Goal: Register for event/course

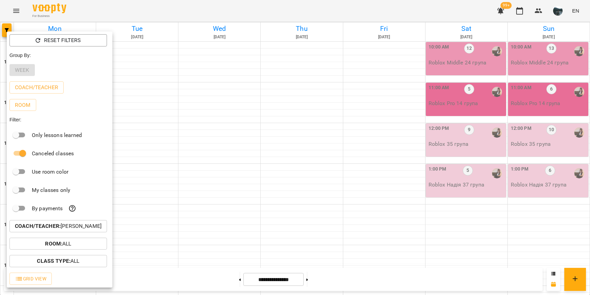
scroll to position [272, 0]
click at [53, 229] on b "Coach/Teacher :" at bounding box center [38, 225] width 46 height 6
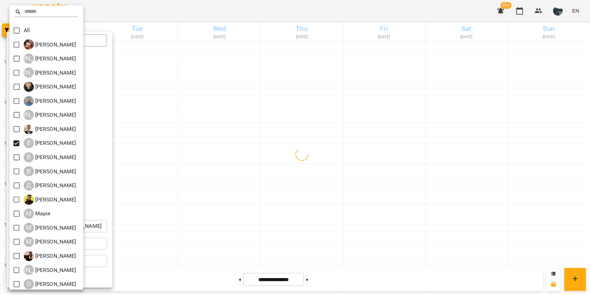
click at [243, 161] on div at bounding box center [295, 147] width 590 height 295
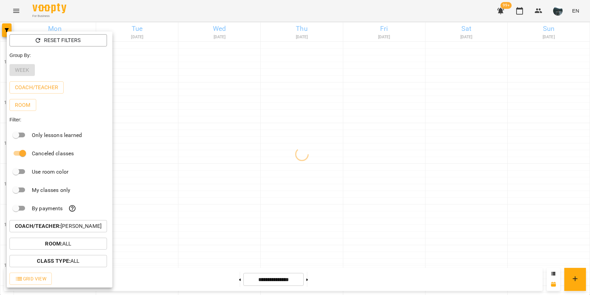
click at [236, 154] on div at bounding box center [295, 147] width 590 height 295
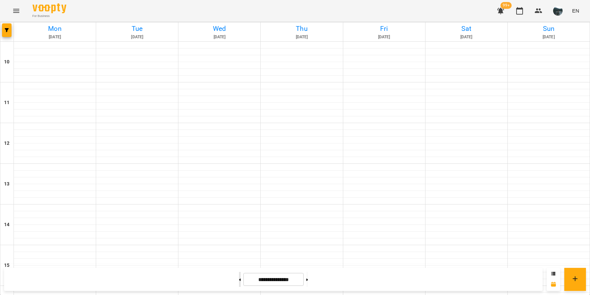
click at [239, 275] on button at bounding box center [240, 279] width 2 height 15
click at [239, 282] on button at bounding box center [240, 279] width 2 height 15
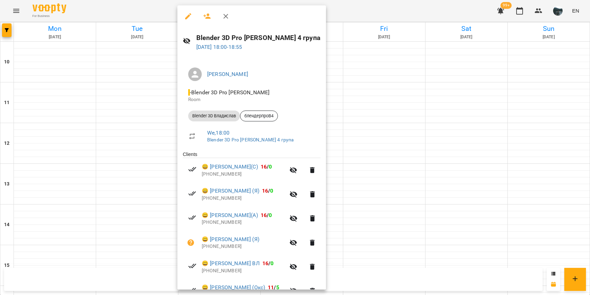
click at [353, 133] on div at bounding box center [295, 147] width 590 height 295
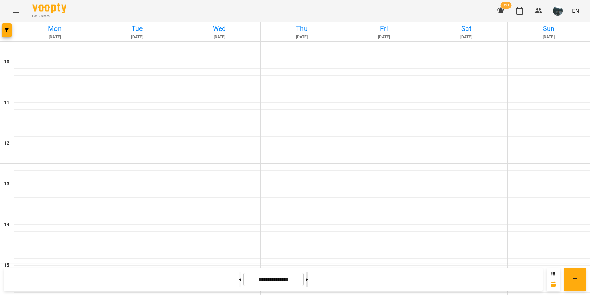
click at [308, 280] on button at bounding box center [307, 279] width 2 height 15
click at [239, 279] on button at bounding box center [240, 279] width 2 height 15
click at [308, 282] on button at bounding box center [307, 279] width 2 height 15
type input "**********"
